Goal: Task Accomplishment & Management: Complete application form

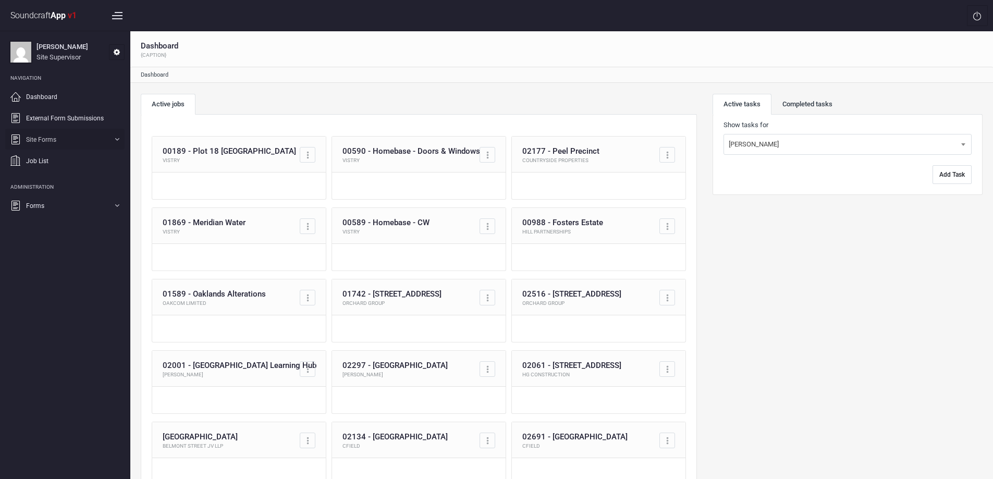
click at [70, 141] on link "Site Forms" at bounding box center [64, 139] width 119 height 21
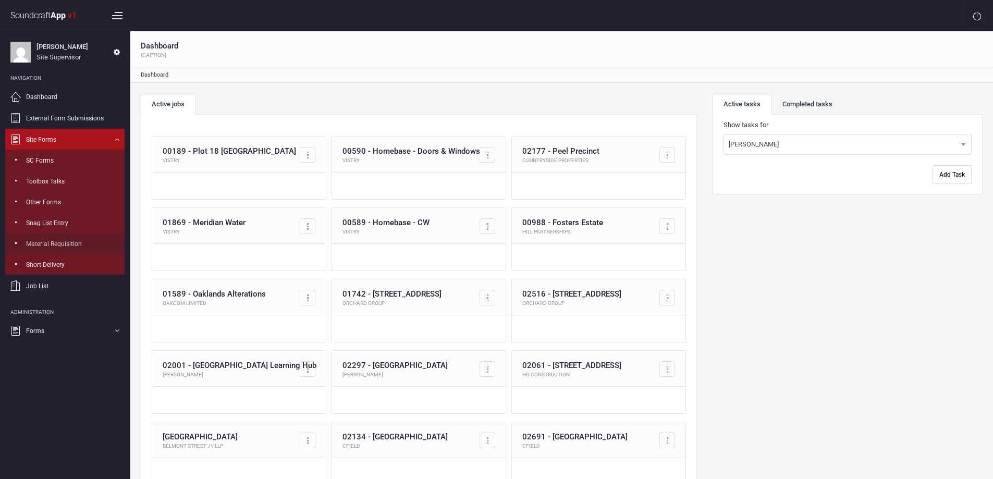
click at [69, 244] on span "Material Requisition" at bounding box center [54, 243] width 56 height 9
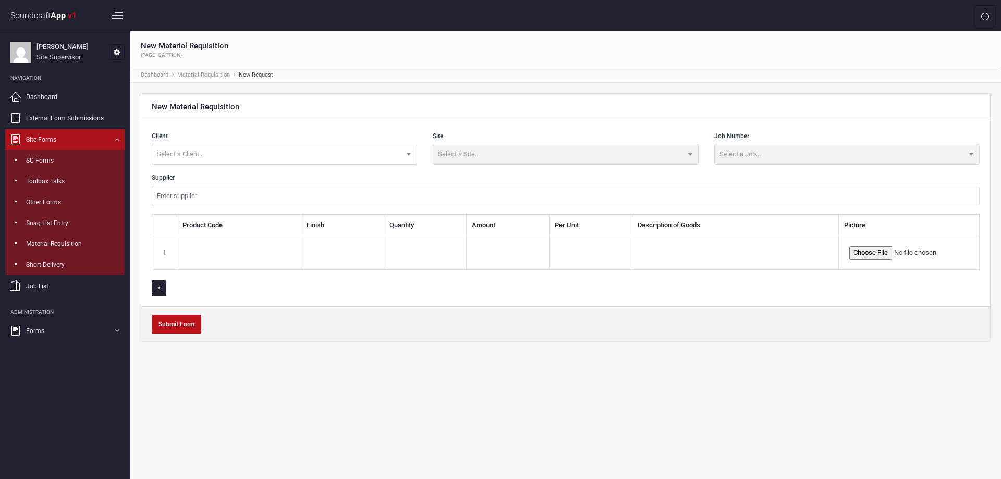
click at [300, 158] on span "Select a Client..." at bounding box center [284, 154] width 264 height 20
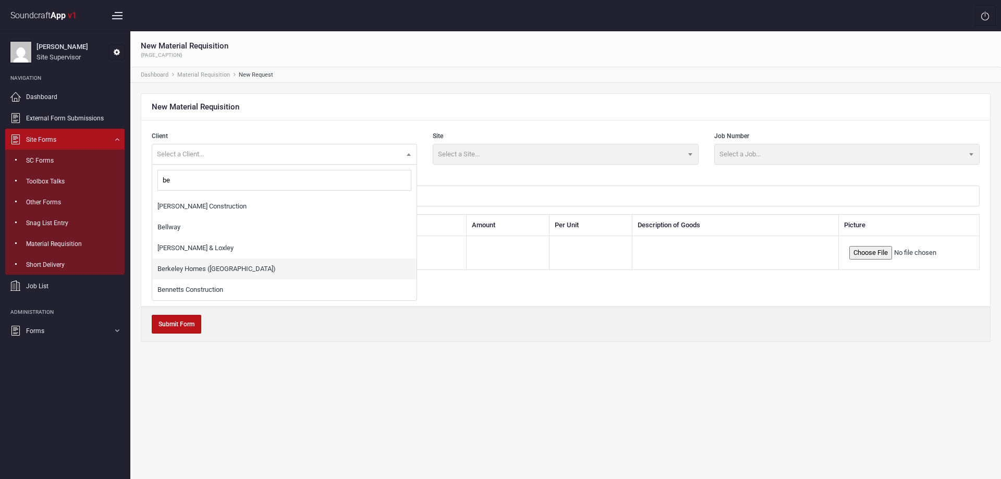
type input "be"
select select "23"
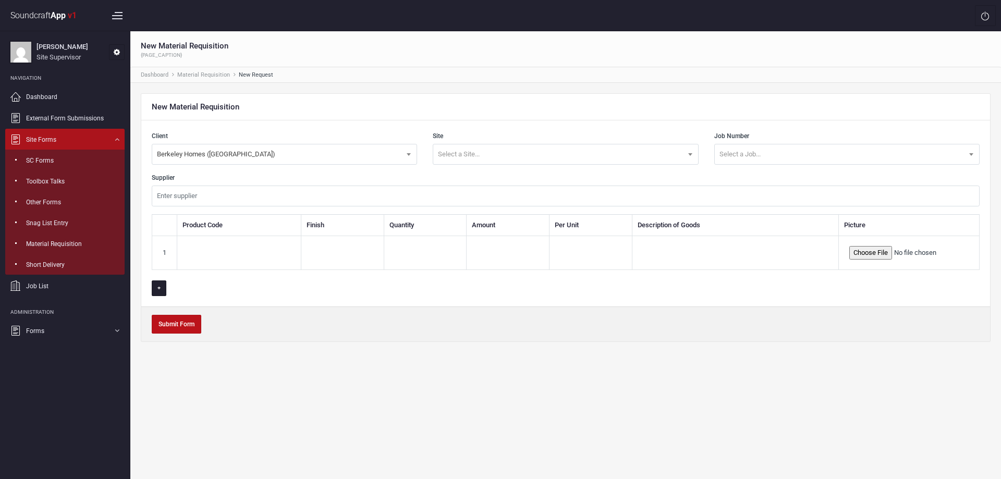
click at [469, 161] on span "Select a Site..." at bounding box center [565, 154] width 264 height 20
type input "kidbrooke"
click at [487, 131] on div "Site RAR Building 10 Select a Site..." at bounding box center [565, 148] width 265 height 34
click at [480, 160] on span "Select a Site..." at bounding box center [565, 154] width 264 height 20
click at [478, 188] on input "kidbrooke" at bounding box center [565, 180] width 254 height 21
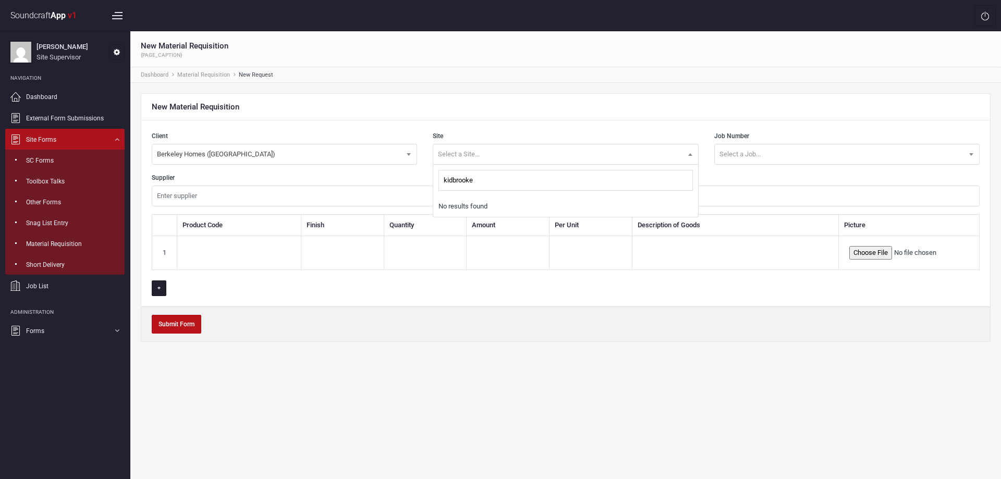
type input "kidbrooke"
click at [750, 186] on input "text" at bounding box center [566, 196] width 828 height 21
click at [691, 160] on span at bounding box center [690, 154] width 16 height 20
type input "kidbrooke"
click at [487, 205] on li "No results found" at bounding box center [565, 206] width 264 height 21
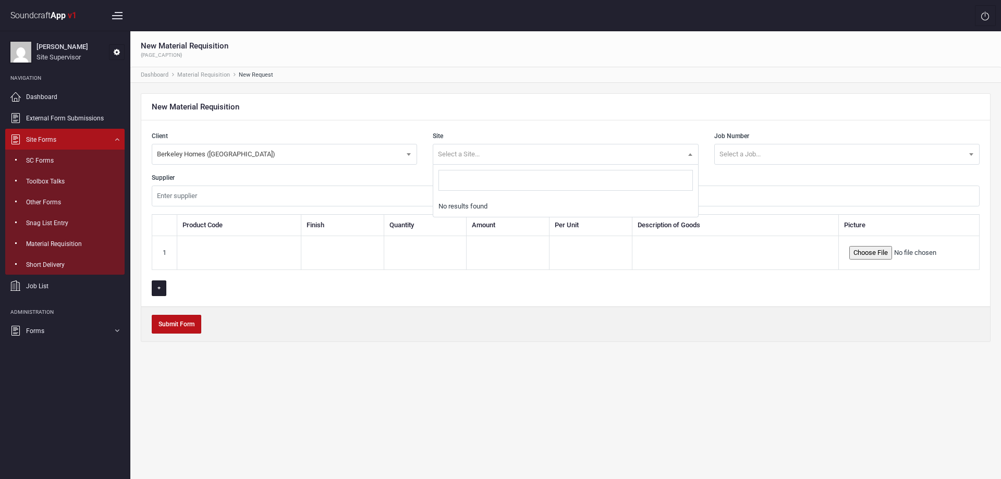
click at [520, 121] on div "Client Montpelier Estates Durkan LTD Roof LTD Commercial Refurb [PERSON_NAME] C…" at bounding box center [565, 213] width 849 height 186
click at [781, 156] on span "Select a Job..." at bounding box center [847, 154] width 264 height 20
click at [272, 200] on input "text" at bounding box center [566, 196] width 828 height 21
type input "Obex"
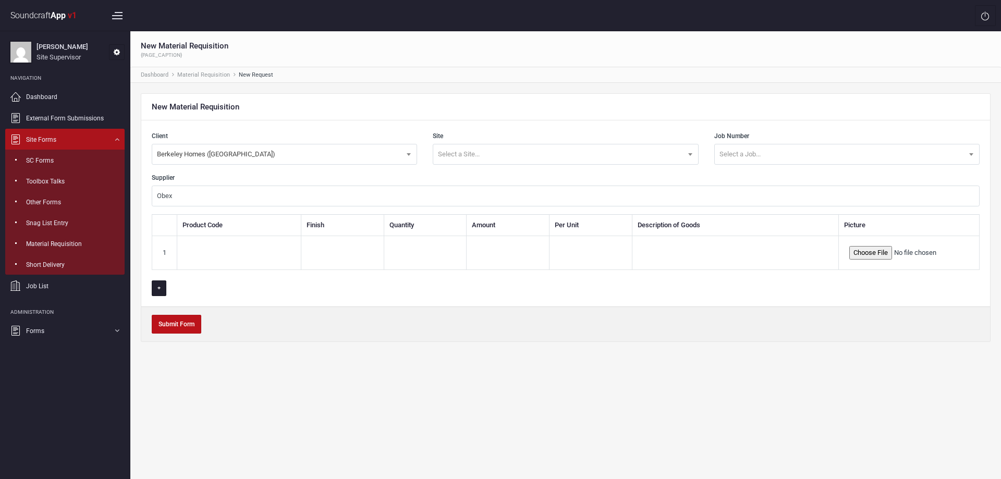
click at [222, 246] on input "text" at bounding box center [239, 252] width 103 height 21
type input "obex membrane"
click at [403, 251] on input "text" at bounding box center [426, 252] width 62 height 21
click at [681, 252] on input "text" at bounding box center [736, 252] width 186 height 21
